Goal: Information Seeking & Learning: Compare options

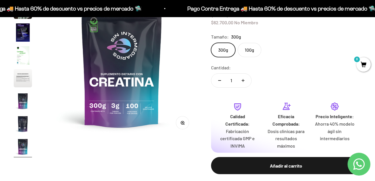
scroll to position [58, 0]
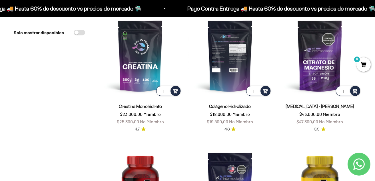
scroll to position [86, 0]
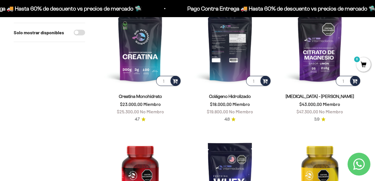
click at [230, 78] on img at bounding box center [230, 45] width 83 height 83
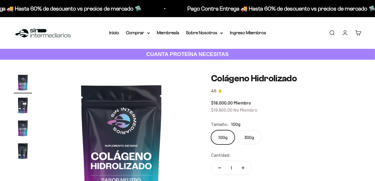
click at [247, 137] on label "300g" at bounding box center [249, 137] width 24 height 14
click at [211, 130] on input "300g" at bounding box center [211, 130] width 0 height 0
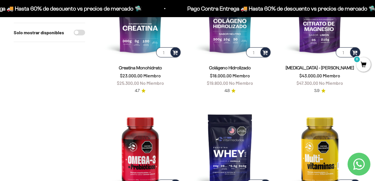
scroll to position [29, 0]
